Goal: Transaction & Acquisition: Purchase product/service

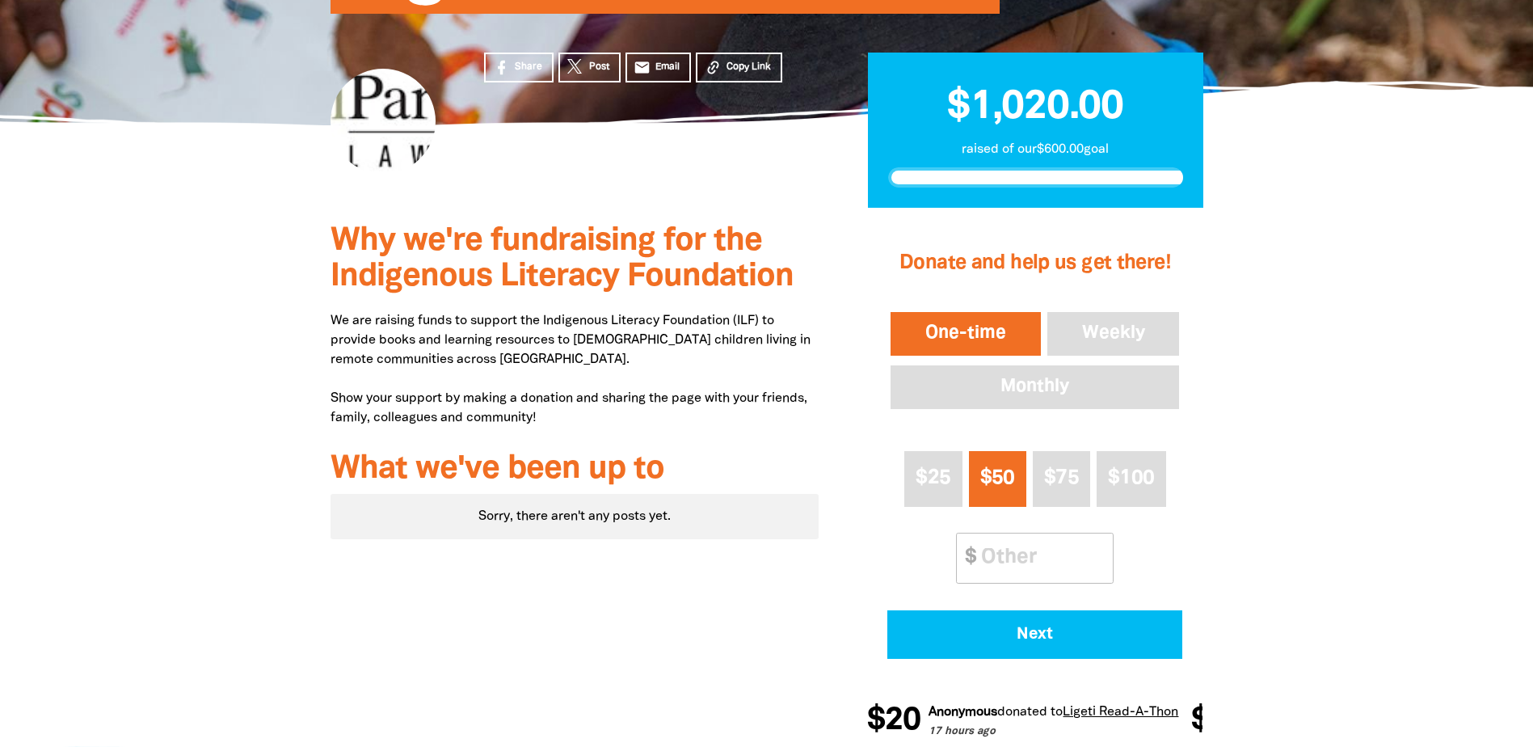
scroll to position [286, 0]
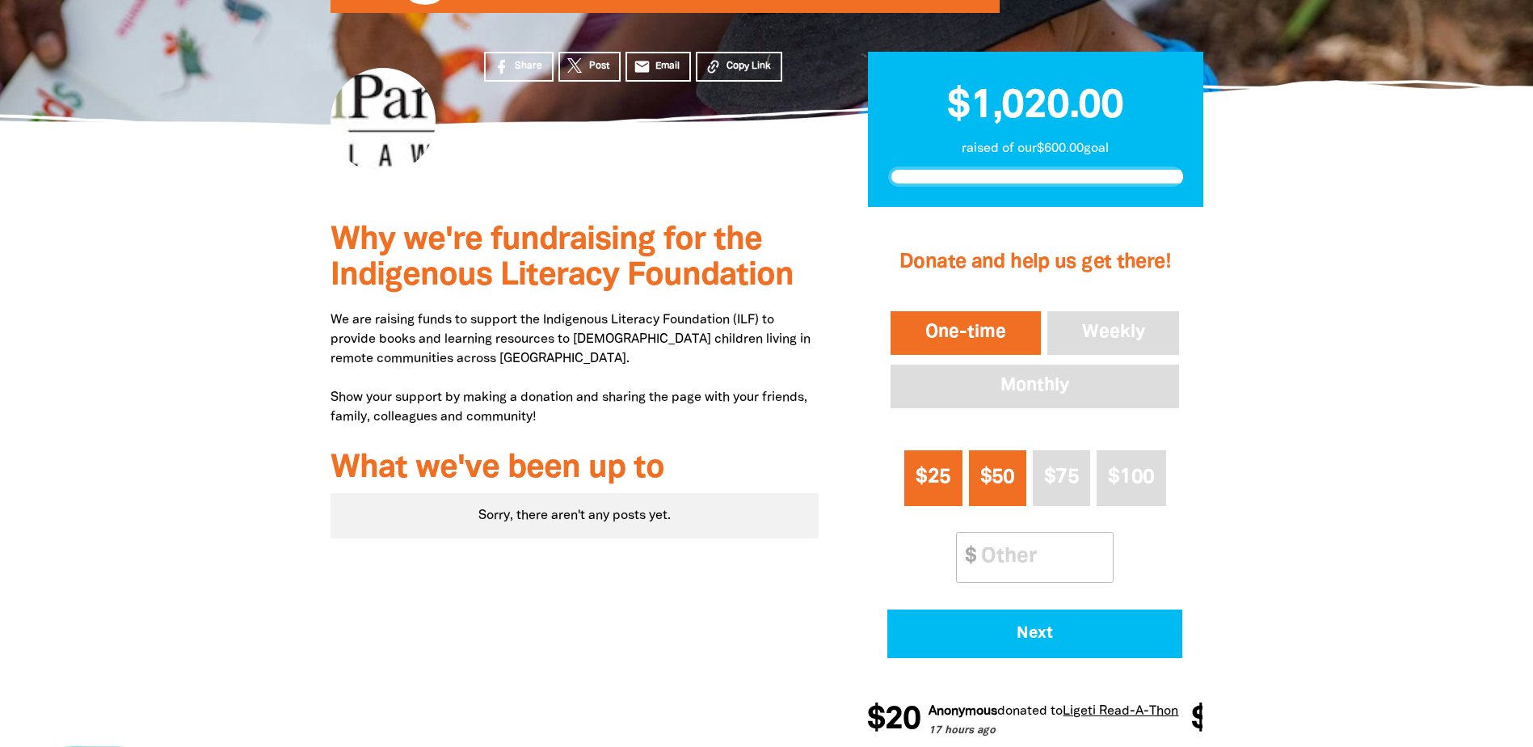
click at [948, 486] on span "$25" at bounding box center [933, 477] width 35 height 19
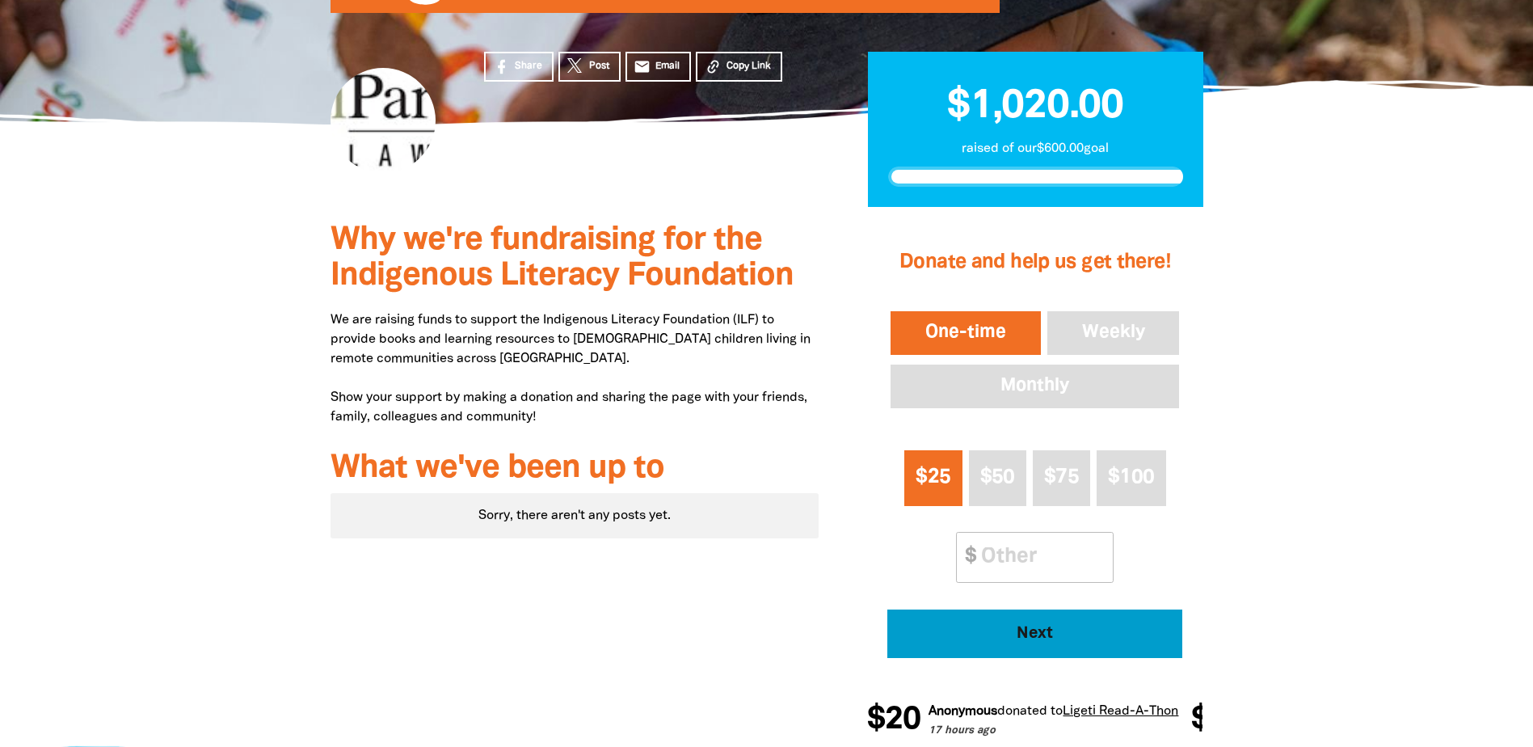
click at [1065, 638] on span "Next" at bounding box center [1035, 634] width 251 height 16
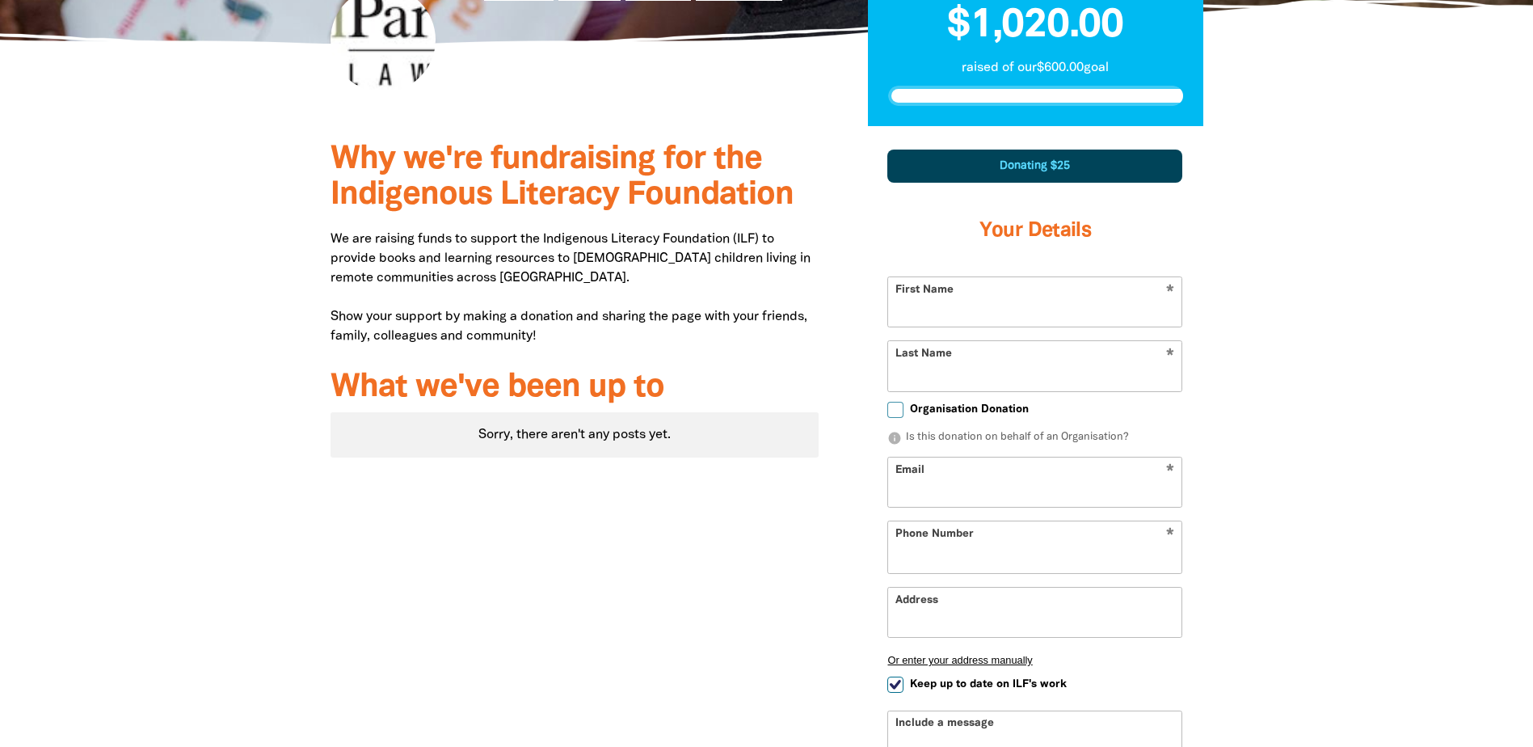
select select "AU"
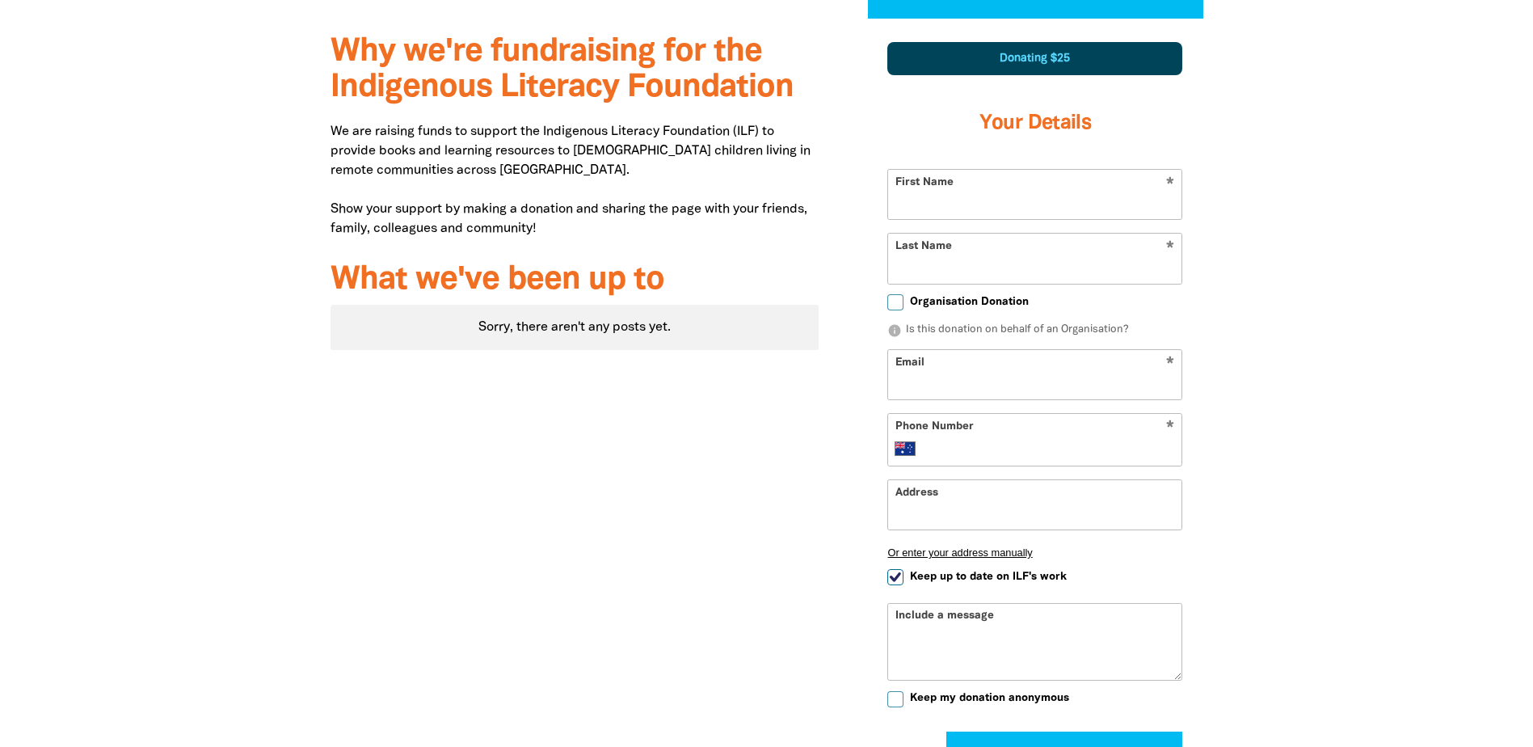
click at [986, 204] on input "First Name" at bounding box center [1034, 194] width 293 height 49
type input "<"
type input "Manon"
type input "[PERSON_NAME]"
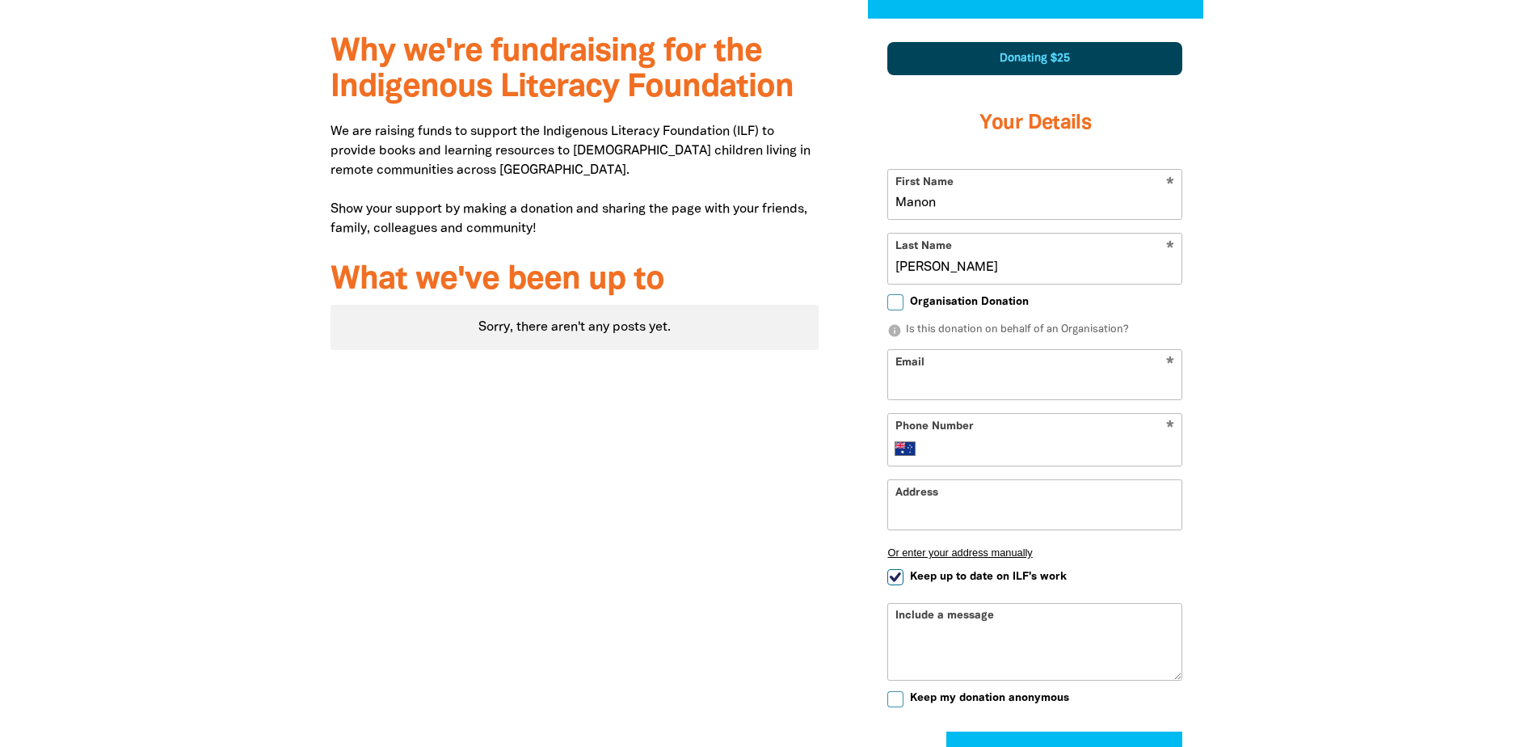
click at [1306, 316] on div at bounding box center [766, 451] width 1533 height 865
click at [1030, 372] on input "Email" at bounding box center [1034, 374] width 293 height 49
type input "[EMAIL_ADDRESS][DOMAIN_NAME]"
click at [1034, 453] on input "Phone Number" at bounding box center [1051, 448] width 247 height 19
type input "0490 532 352"
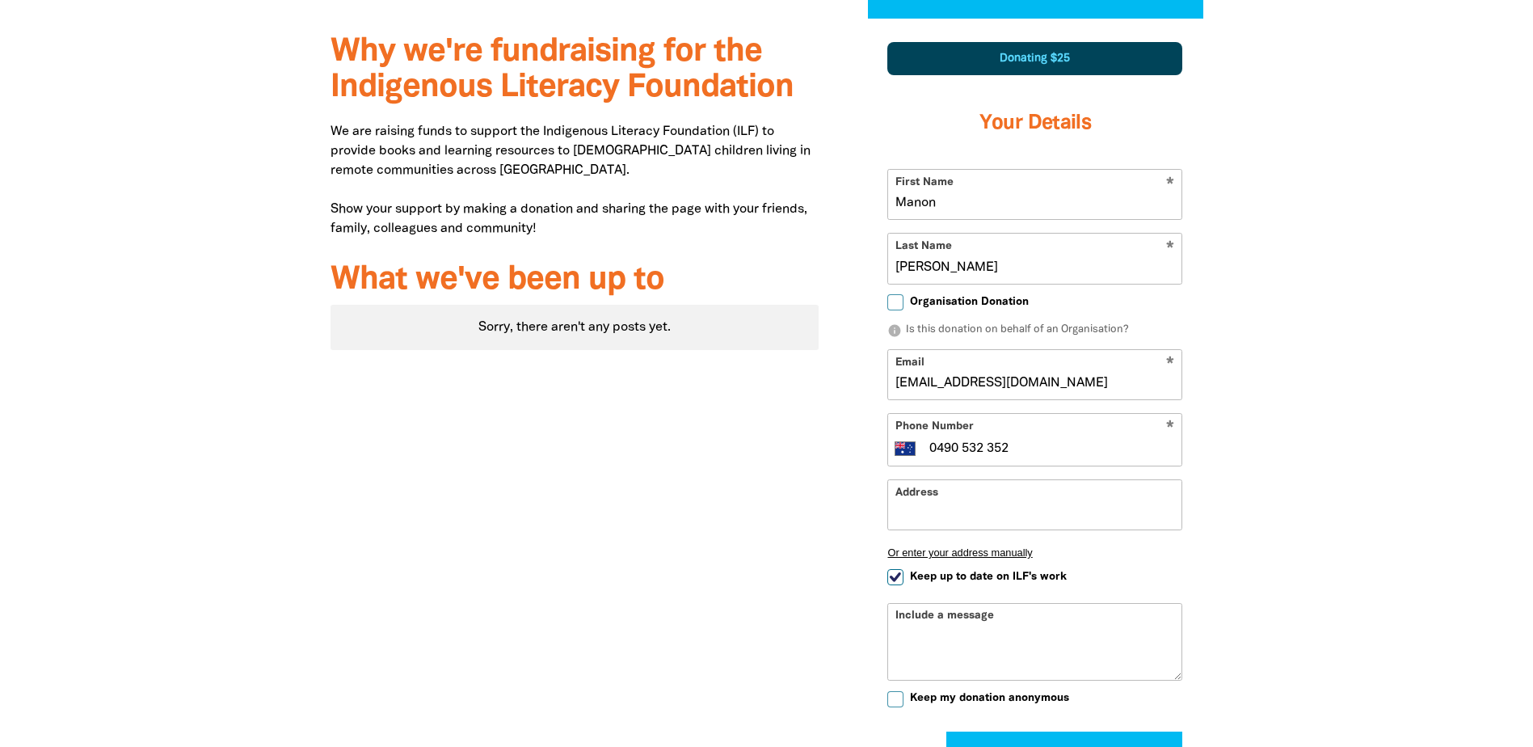
click at [963, 516] on input "Address" at bounding box center [1034, 504] width 293 height 49
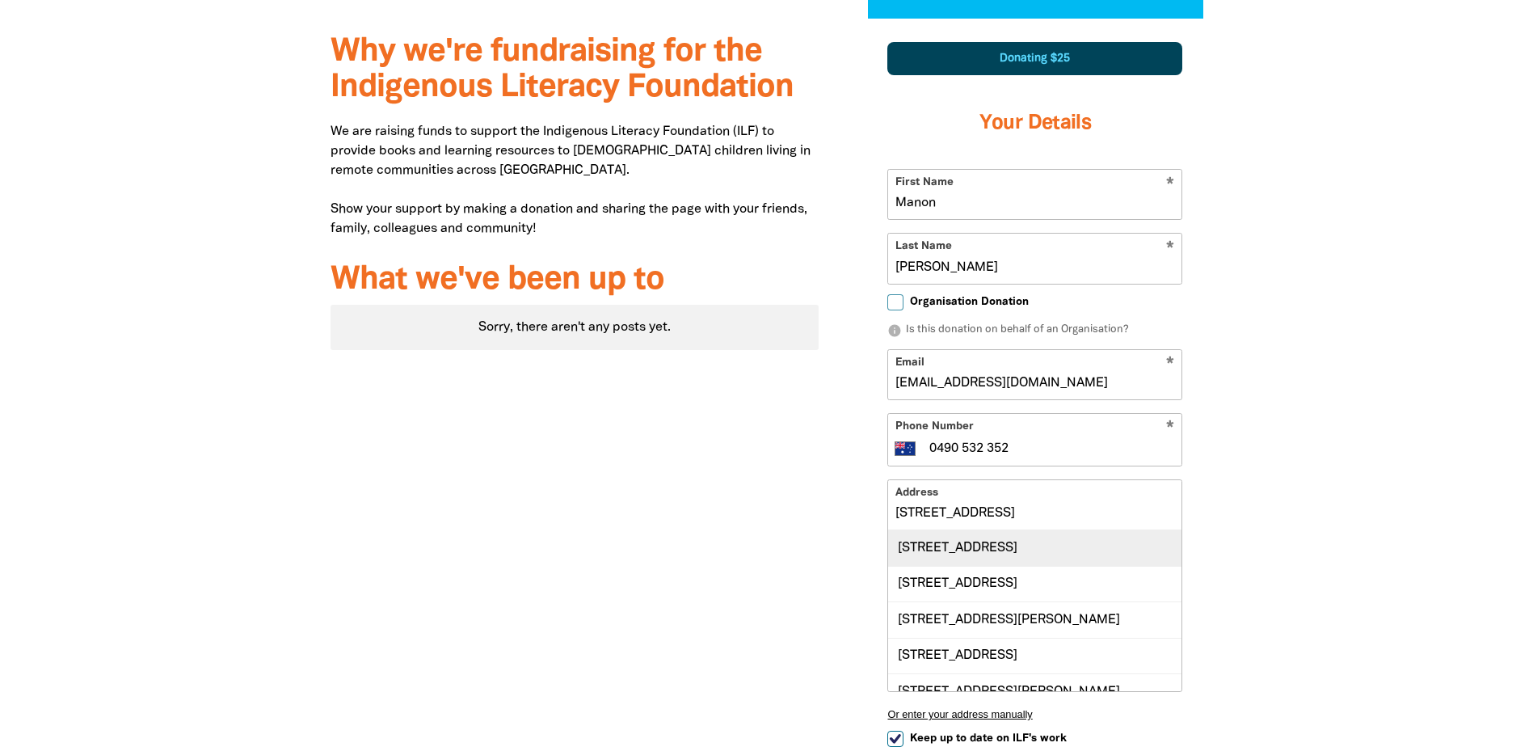
click at [992, 547] on div "[STREET_ADDRESS]" at bounding box center [1034, 547] width 293 height 35
type input "[STREET_ADDRESS]"
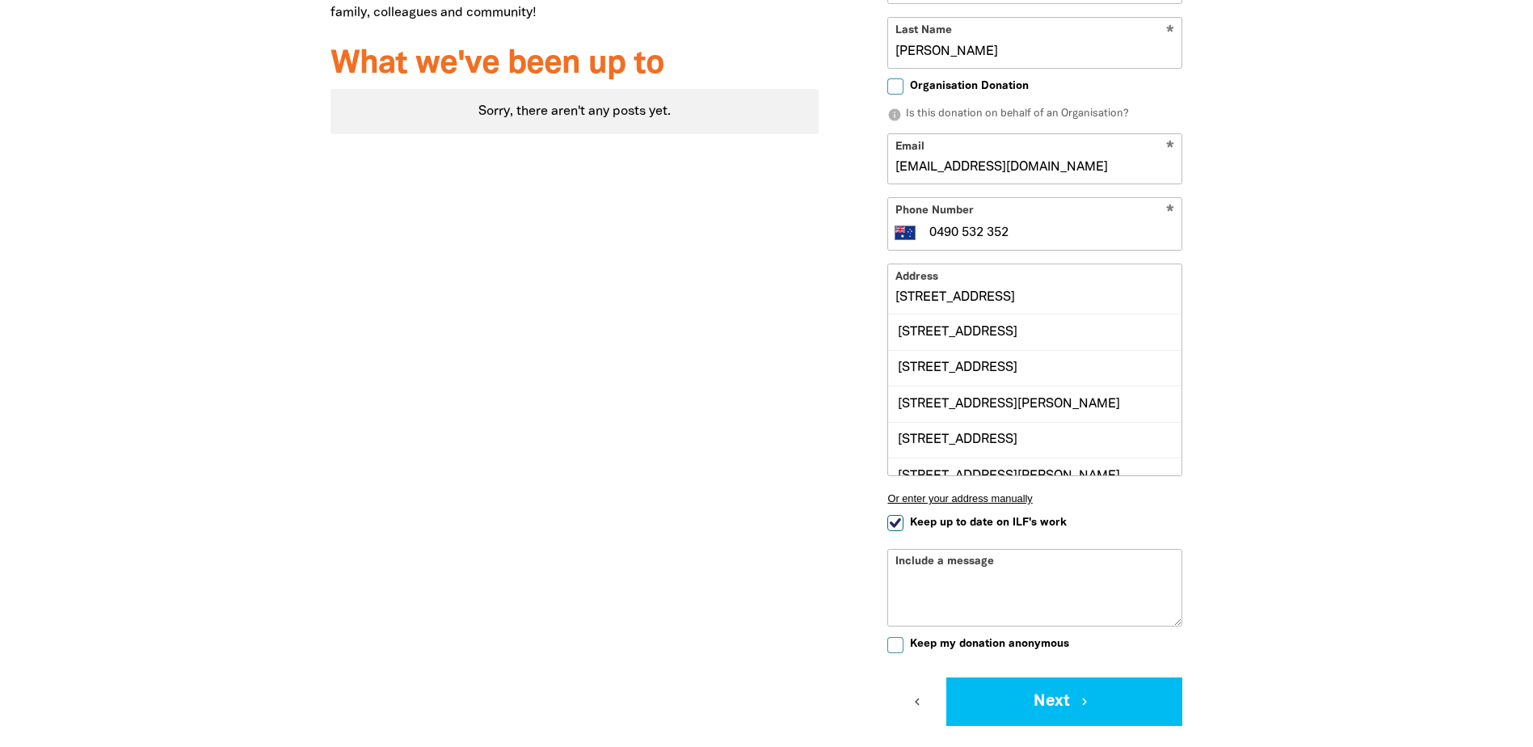
scroll to position [2, 0]
click at [1035, 524] on form "* First Name [PERSON_NAME] * Last Name [PERSON_NAME] Organisation Donation info…" at bounding box center [1034, 339] width 295 height 773
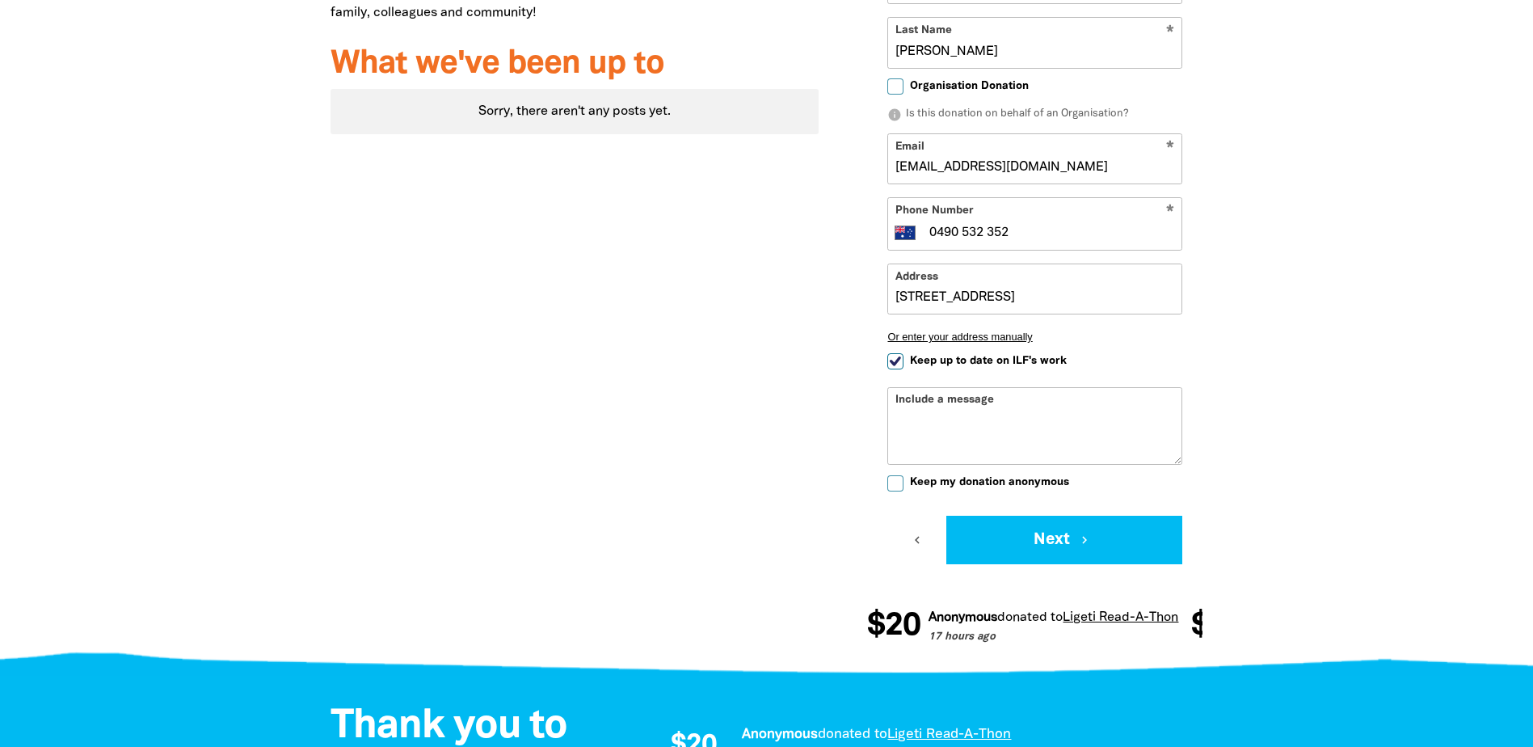
click at [888, 364] on input "Keep up to date on ILF's work" at bounding box center [895, 361] width 16 height 16
checkbox input "false"
click at [996, 419] on textarea "Include a message" at bounding box center [1034, 438] width 293 height 52
click at [923, 423] on textarea "Go Team!" at bounding box center [1034, 438] width 293 height 52
type textarea "Go team!"
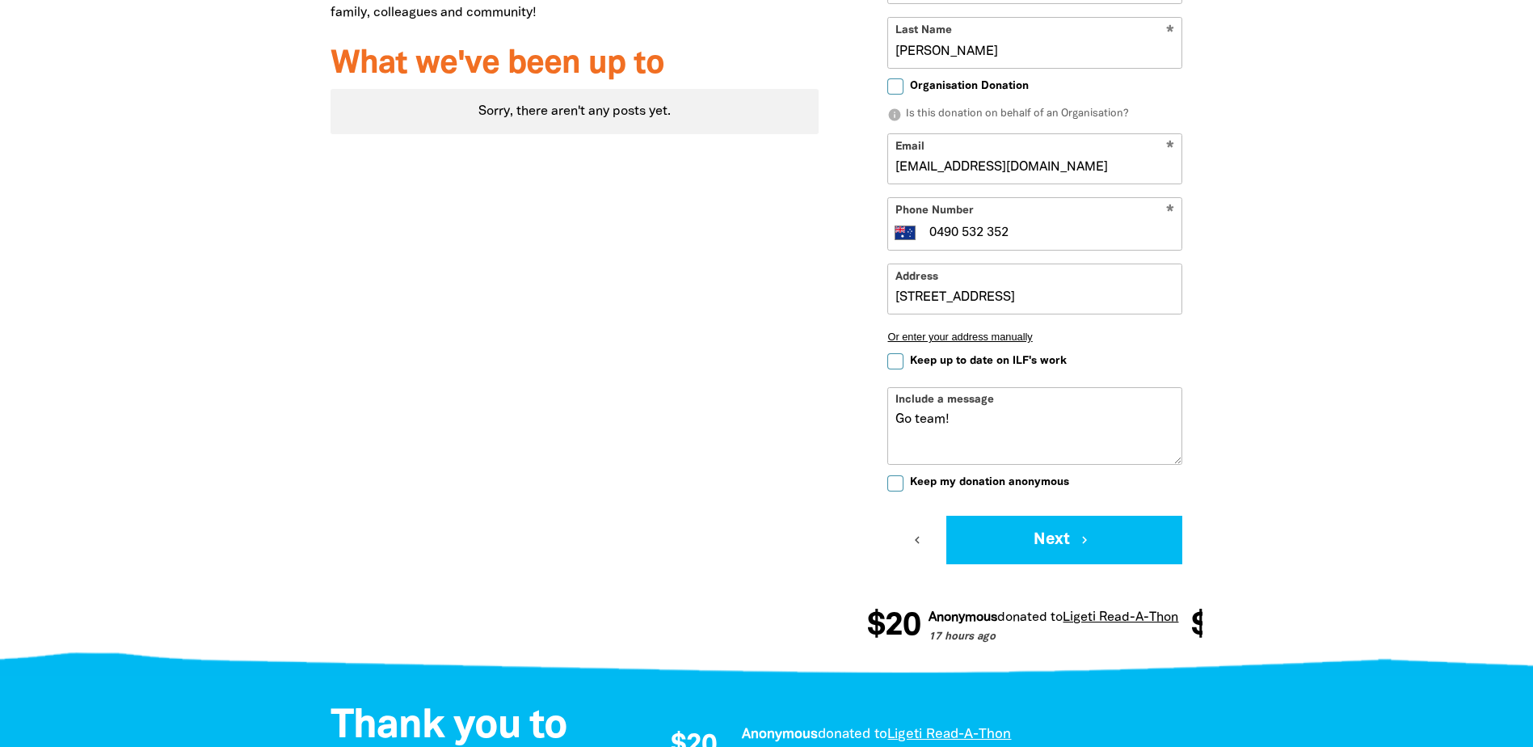
click at [1327, 426] on div at bounding box center [766, 235] width 1533 height 865
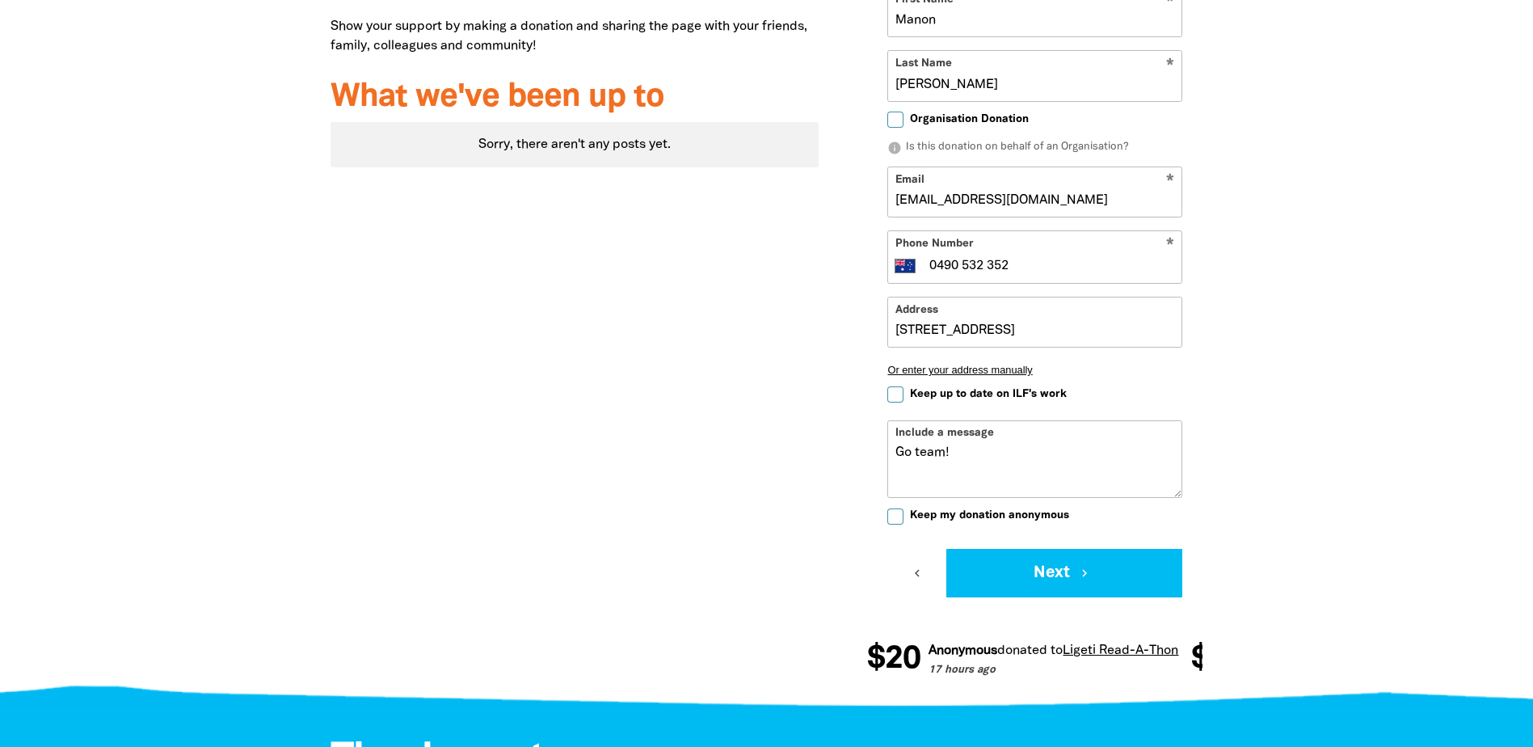
scroll to position [656, 0]
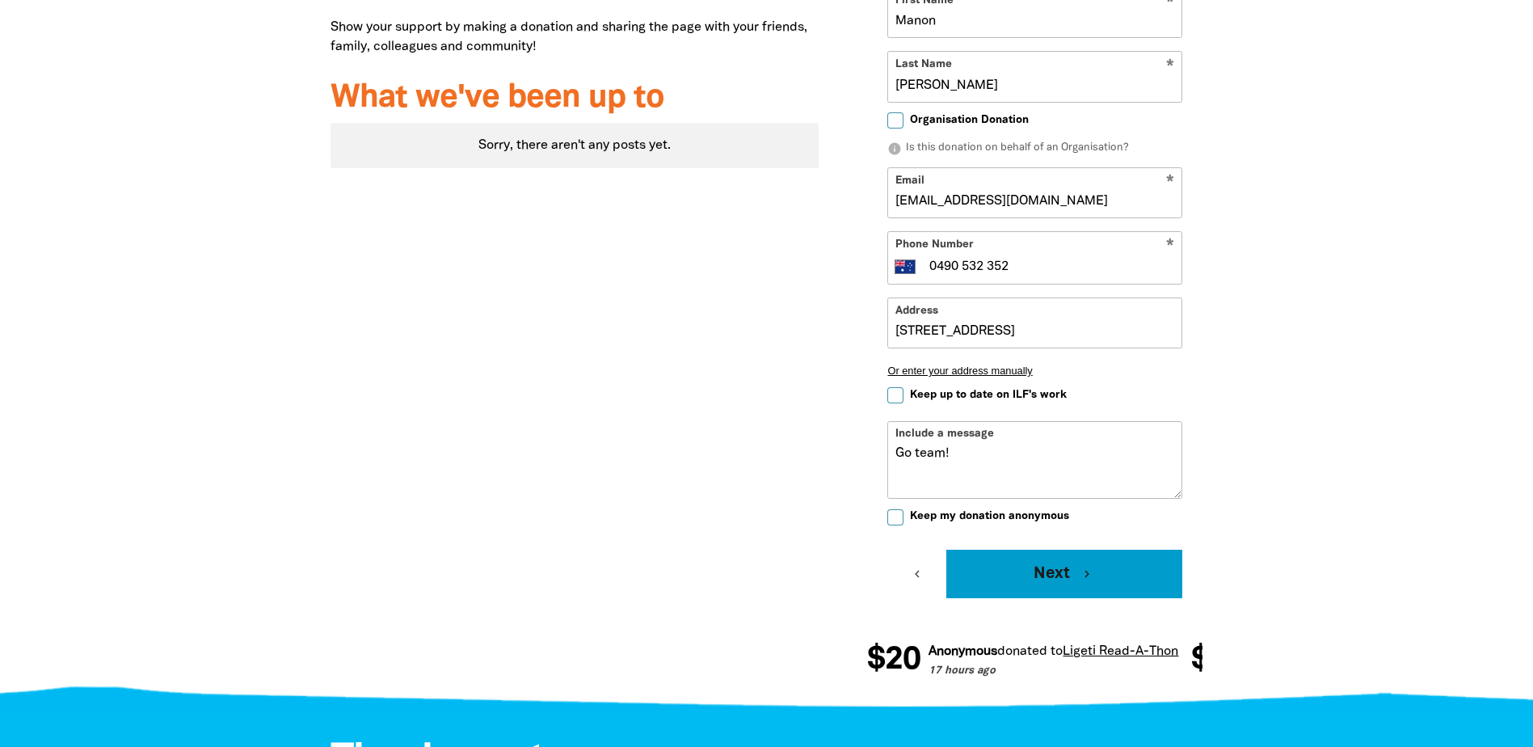
click at [1066, 574] on button "Next chevron_right" at bounding box center [1064, 574] width 236 height 48
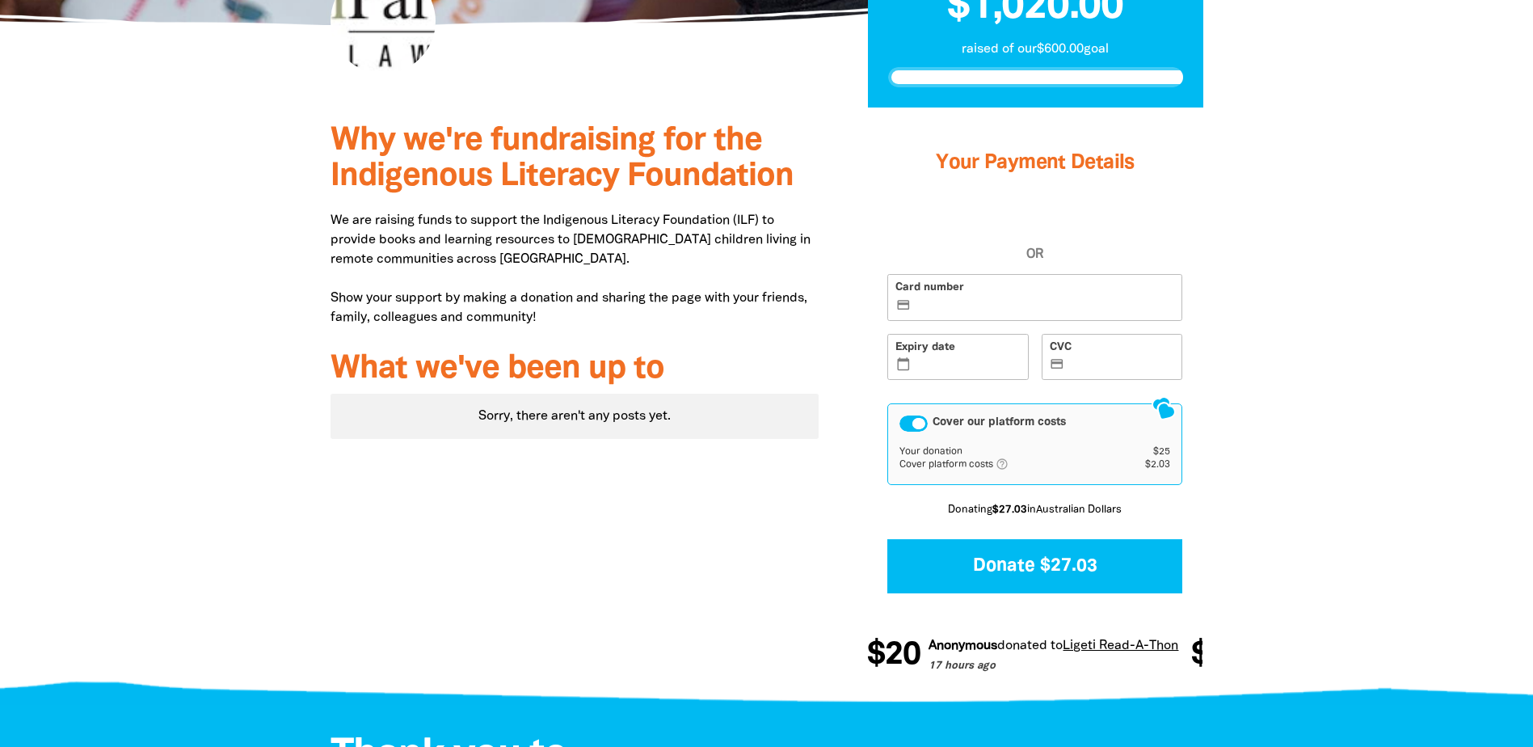
scroll to position [374, 0]
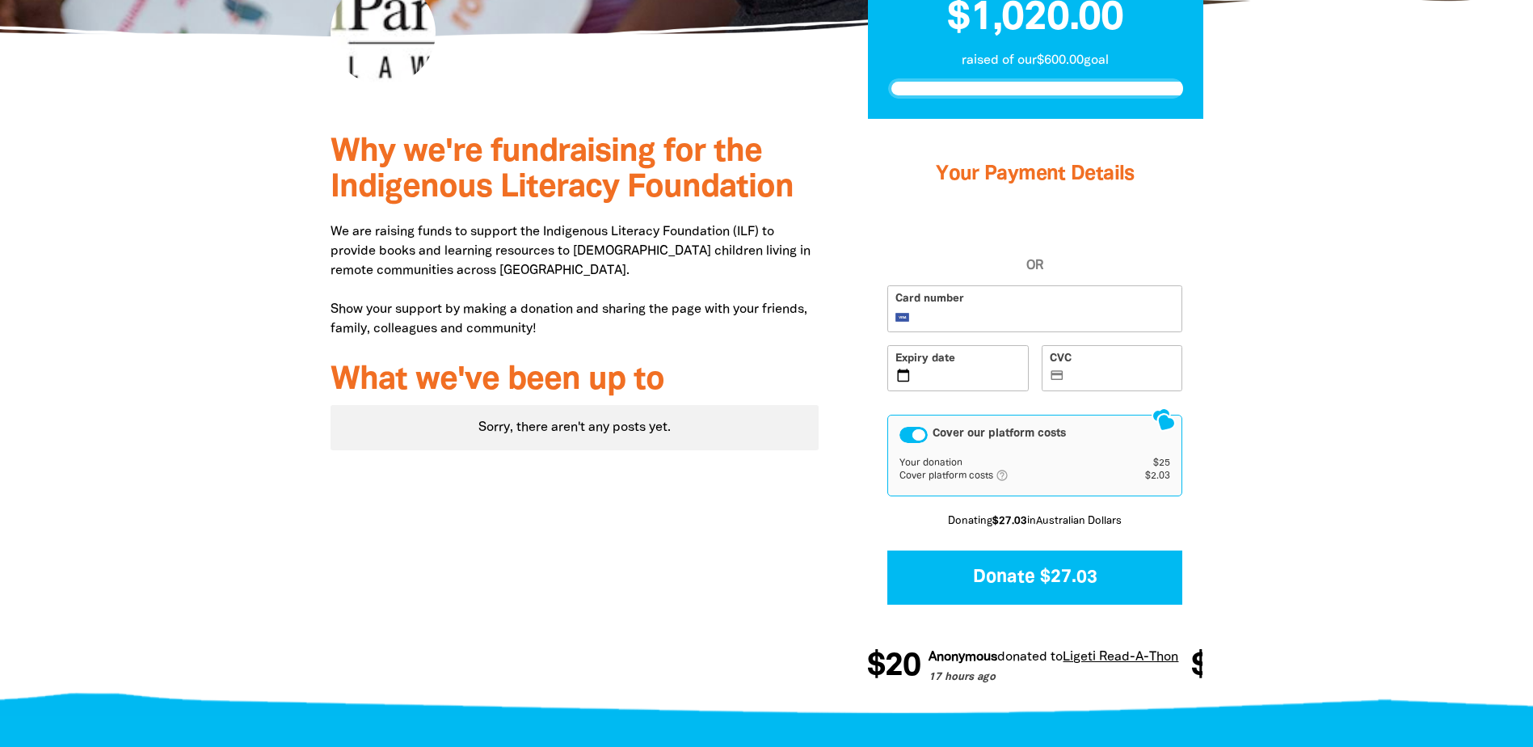
click at [1140, 368] on label "CVC credit_card" at bounding box center [1112, 368] width 141 height 47
click at [1140, 369] on input "CVC credit_card" at bounding box center [1121, 369] width 107 height 1
click at [1259, 285] on div at bounding box center [766, 413] width 1533 height 589
click at [921, 432] on div "Cover our platform costs" at bounding box center [913, 435] width 28 height 16
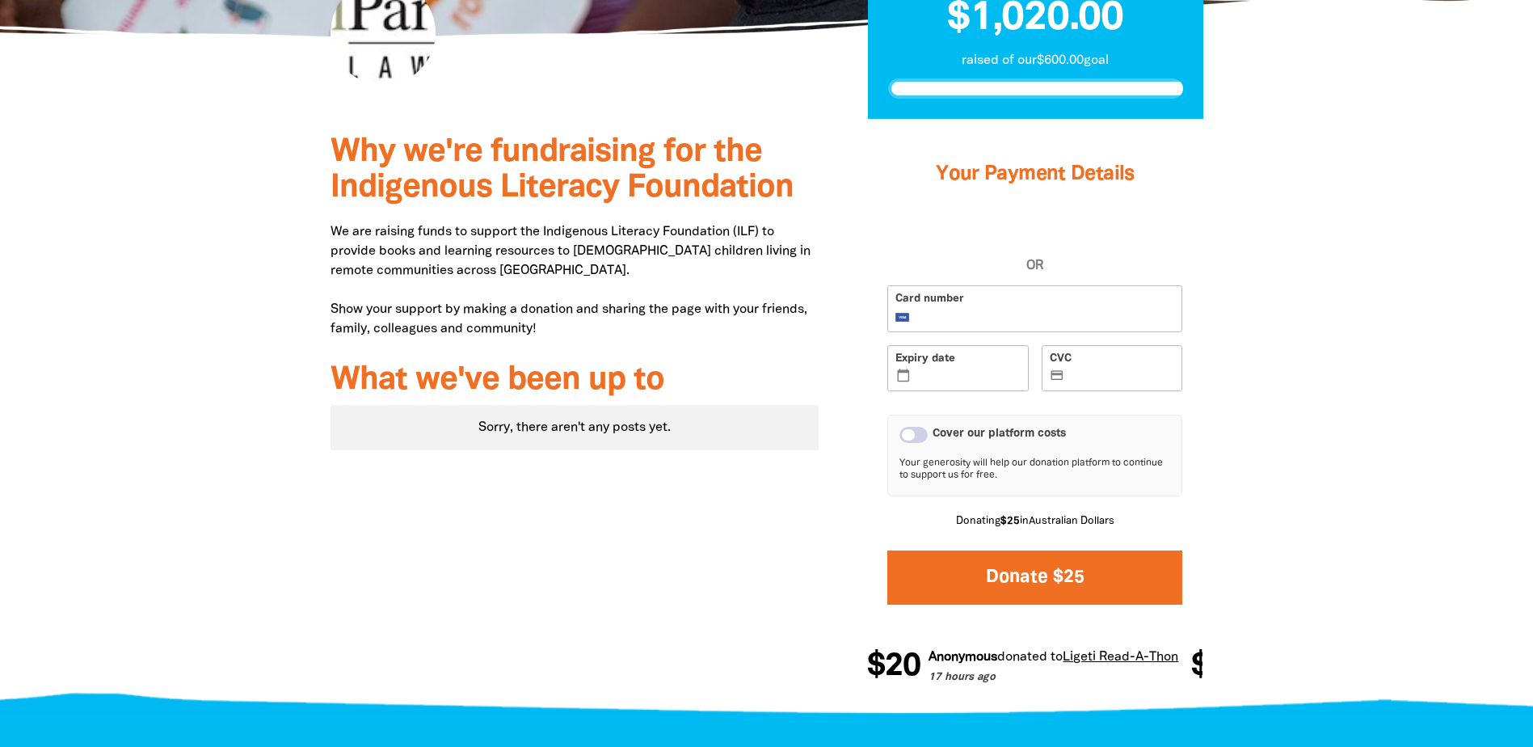
click at [1093, 563] on button "Donate $25" at bounding box center [1034, 577] width 295 height 54
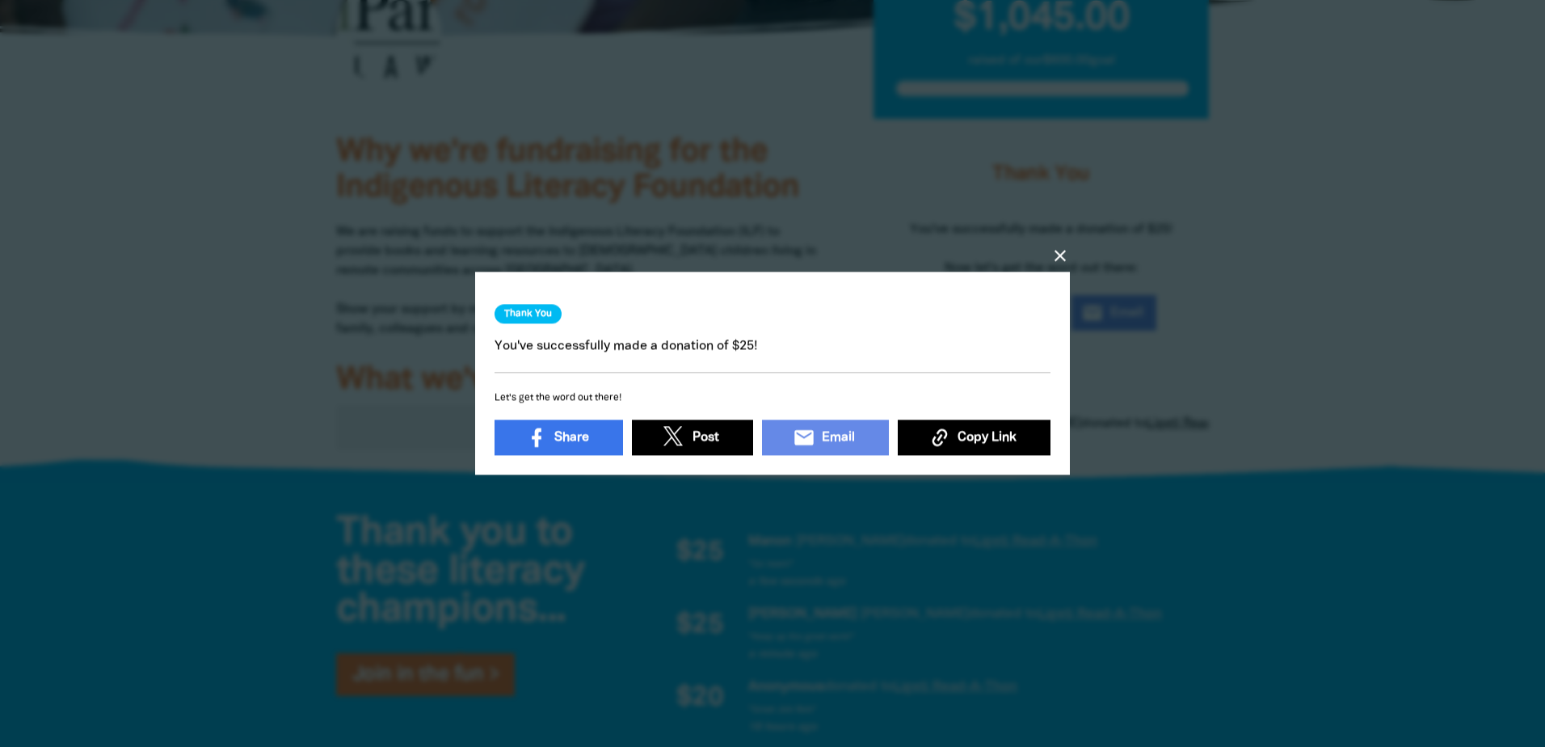
click at [1054, 248] on icon "close" at bounding box center [1060, 255] width 19 height 19
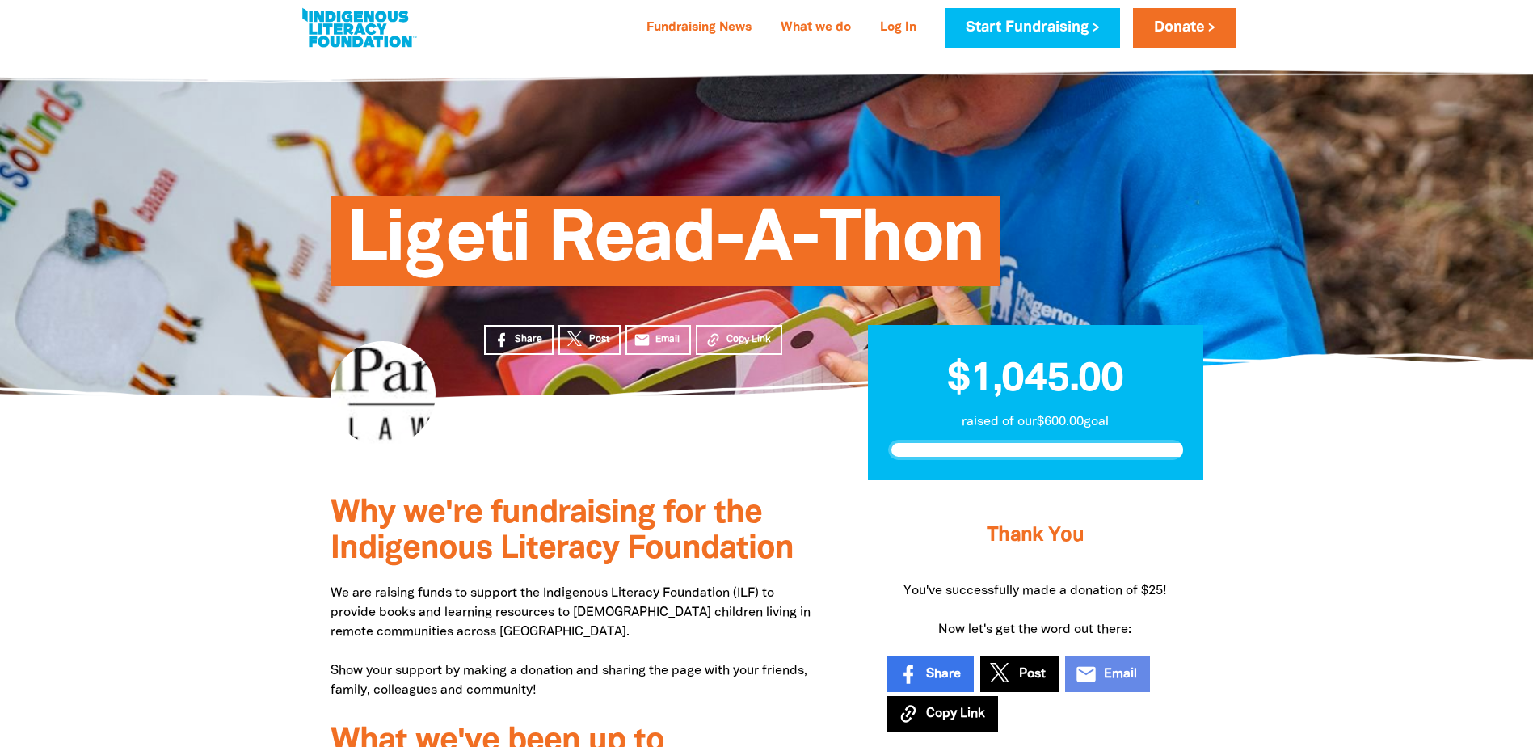
scroll to position [0, 0]
